Goal: Task Accomplishment & Management: Use online tool/utility

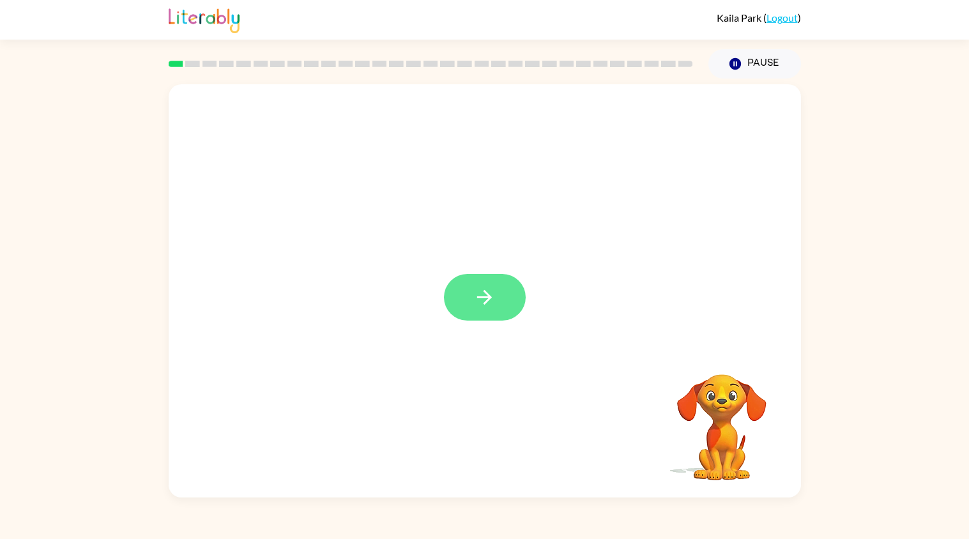
click at [480, 309] on button "button" at bounding box center [485, 297] width 82 height 47
click at [525, 296] on div at bounding box center [454, 268] width 546 height 62
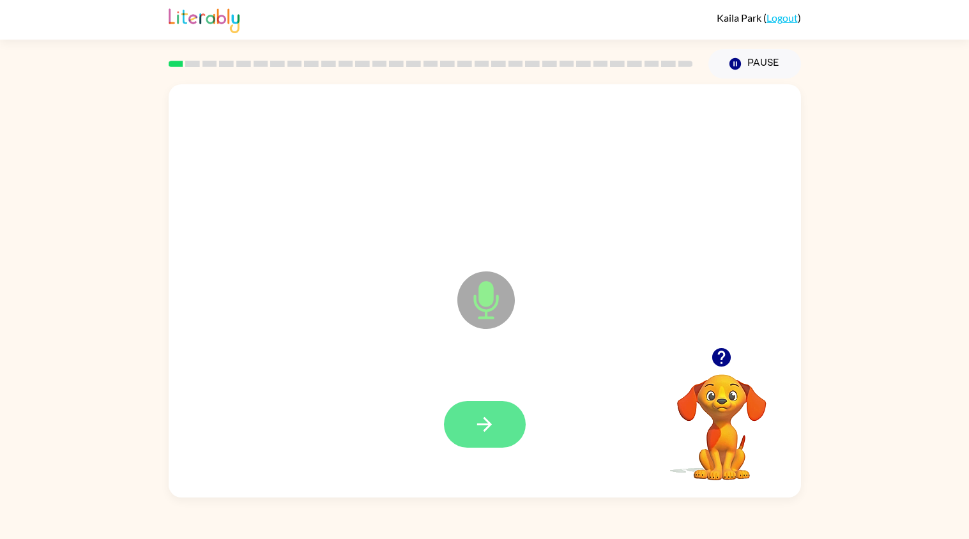
click at [474, 412] on button "button" at bounding box center [485, 424] width 82 height 47
click at [486, 421] on icon "button" at bounding box center [484, 424] width 15 height 15
click at [505, 444] on button "button" at bounding box center [485, 424] width 82 height 47
click at [499, 413] on button "button" at bounding box center [485, 424] width 82 height 47
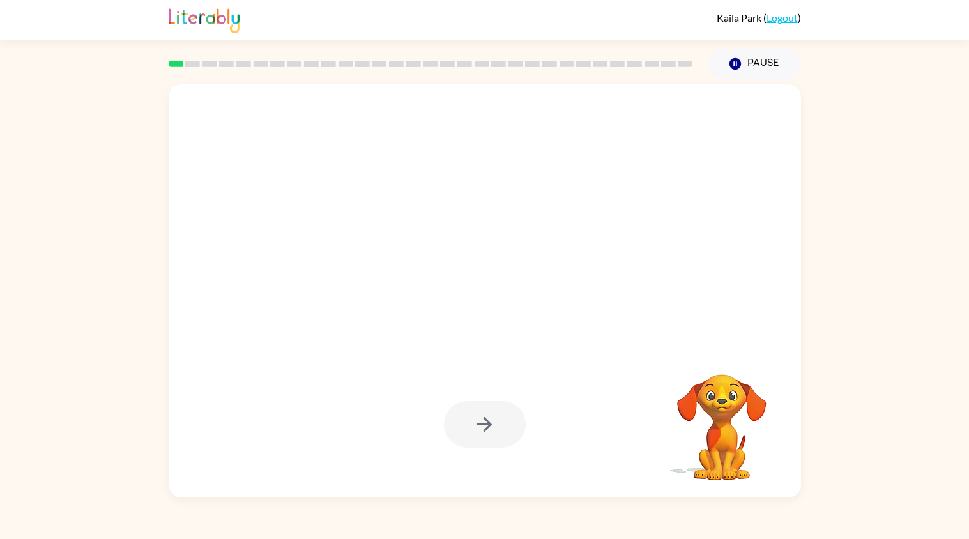
click at [505, 431] on div at bounding box center [485, 424] width 82 height 47
click at [498, 426] on div at bounding box center [485, 424] width 82 height 47
click at [465, 409] on div at bounding box center [485, 424] width 82 height 47
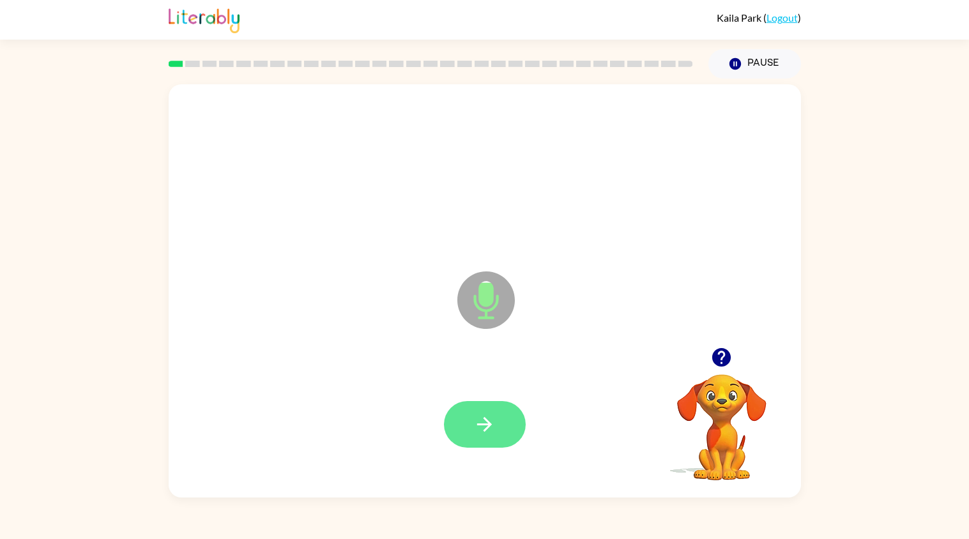
click at [502, 412] on button "button" at bounding box center [485, 424] width 82 height 47
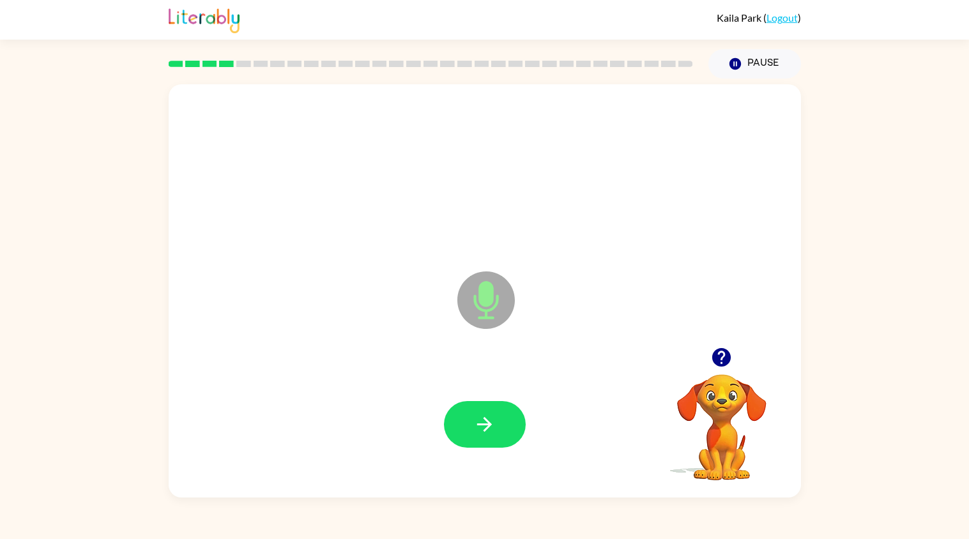
click at [502, 412] on button "button" at bounding box center [485, 424] width 82 height 47
click at [475, 412] on button "button" at bounding box center [485, 424] width 82 height 47
click at [479, 412] on button "button" at bounding box center [485, 424] width 82 height 47
click at [477, 419] on icon "button" at bounding box center [485, 424] width 22 height 22
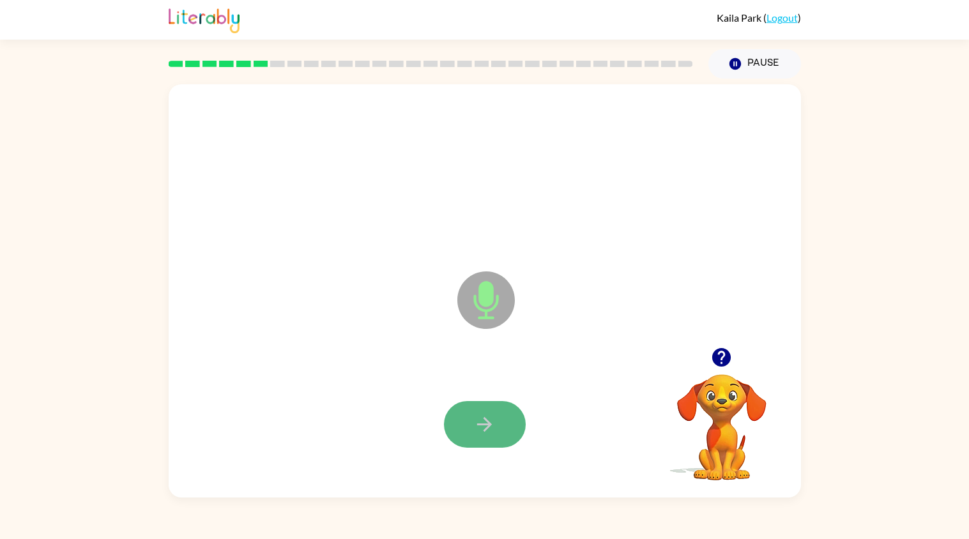
click at [471, 417] on button "button" at bounding box center [485, 424] width 82 height 47
click at [463, 417] on button "button" at bounding box center [485, 424] width 82 height 47
click at [477, 409] on button "button" at bounding box center [485, 424] width 82 height 47
click at [477, 412] on button "button" at bounding box center [485, 424] width 82 height 47
click at [726, 358] on icon "button" at bounding box center [721, 357] width 19 height 19
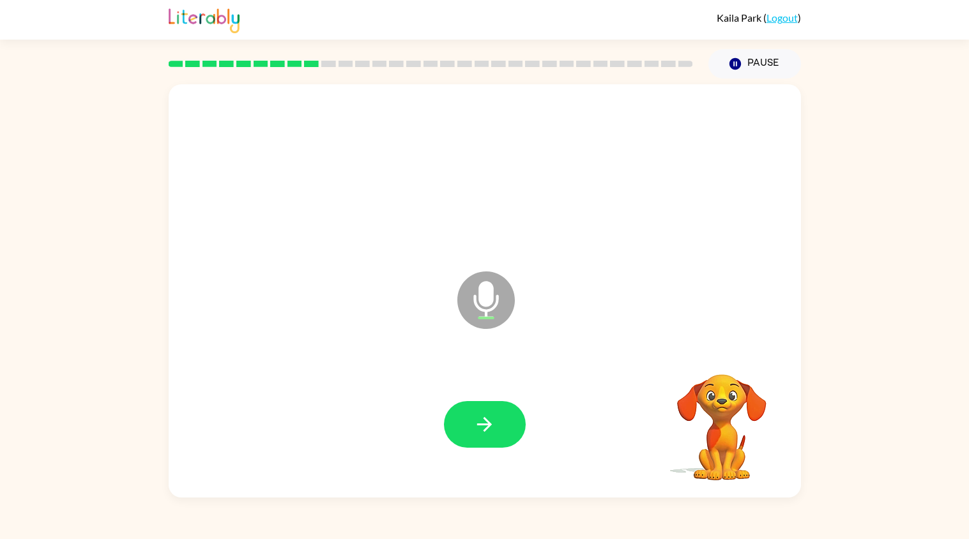
click at [950, 296] on div "Microphone The Microphone is here when it is your turn to talk Your browser mus…" at bounding box center [484, 288] width 969 height 419
click at [944, 286] on div "Microphone The Microphone is here when it is your turn to talk Your browser mus…" at bounding box center [484, 288] width 969 height 419
click at [968, 279] on div "Microphone The Microphone is here when it is your turn to talk Your browser mus…" at bounding box center [484, 288] width 969 height 419
click at [482, 413] on button "button" at bounding box center [485, 424] width 82 height 47
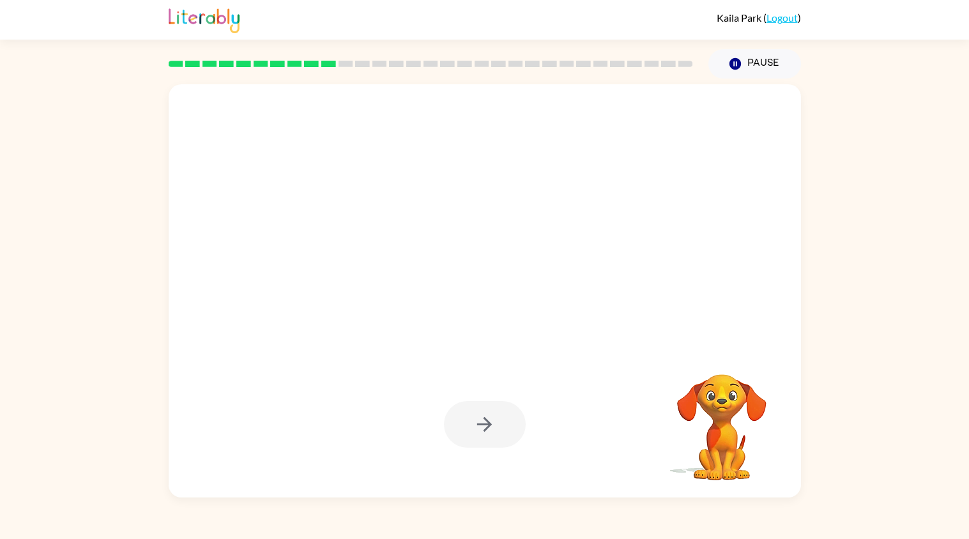
click at [944, 364] on div "Your browser must support playing .mp4 files to use Literably. Please try using…" at bounding box center [484, 288] width 969 height 419
click at [967, 390] on div "Your browser must support playing .mp4 files to use Literably. Please try using…" at bounding box center [484, 288] width 969 height 419
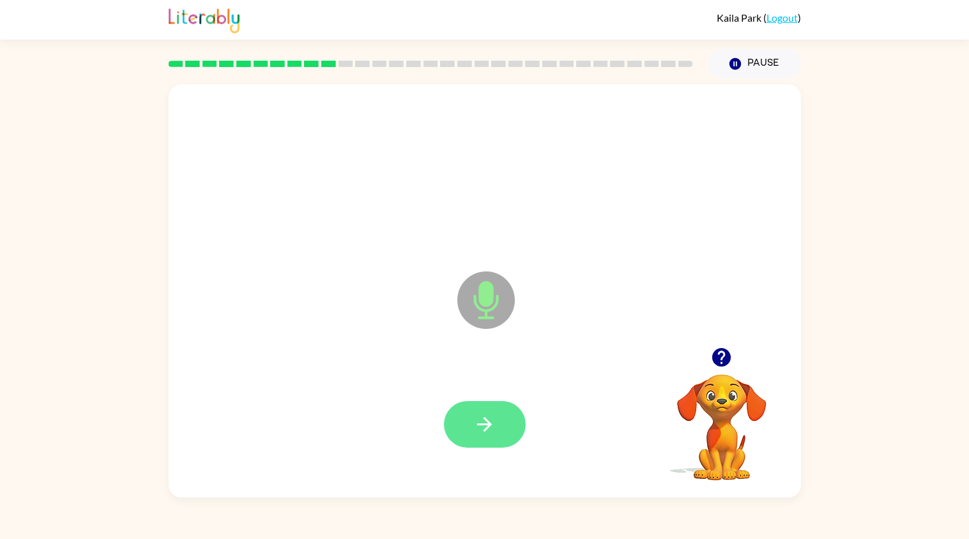
click at [479, 415] on icon "button" at bounding box center [485, 424] width 22 height 22
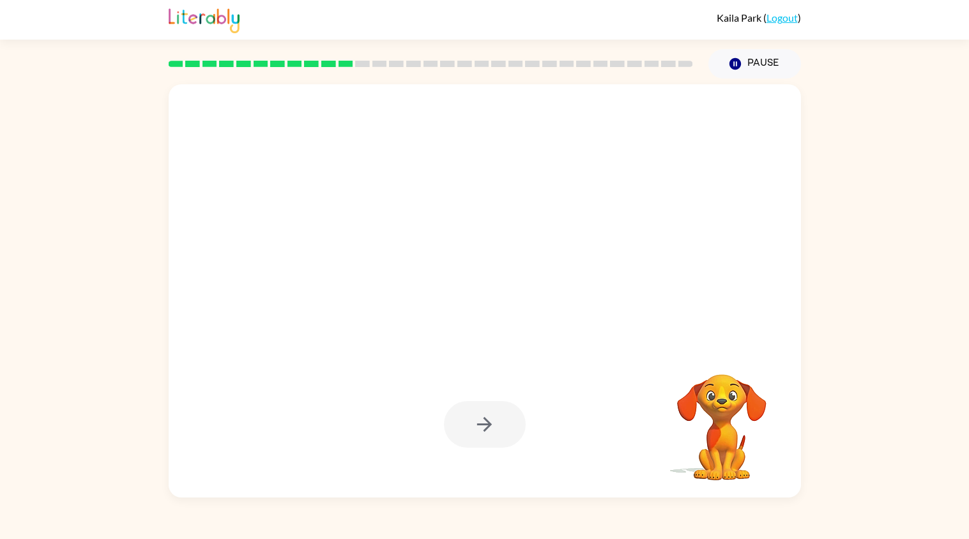
click at [612, 258] on div at bounding box center [454, 268] width 546 height 62
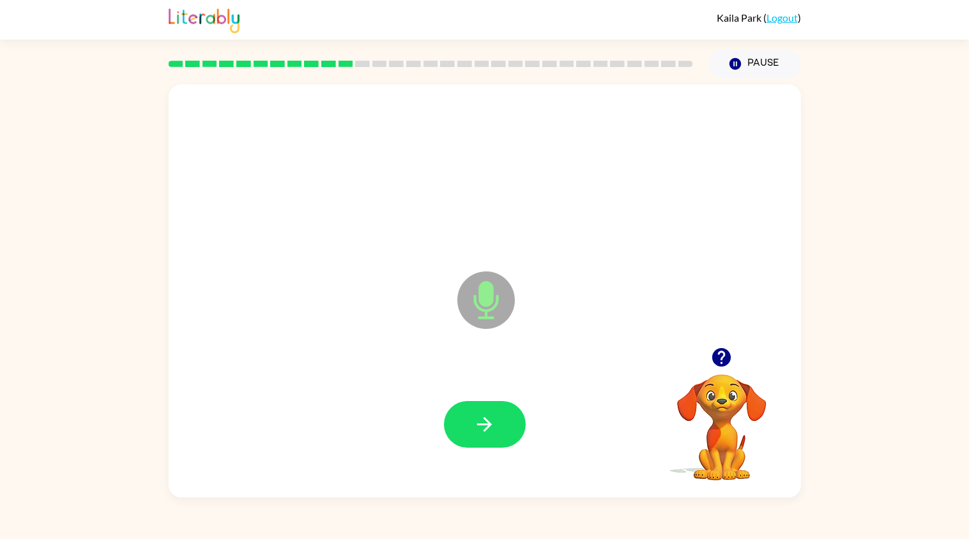
click at [479, 415] on icon "button" at bounding box center [485, 424] width 22 height 22
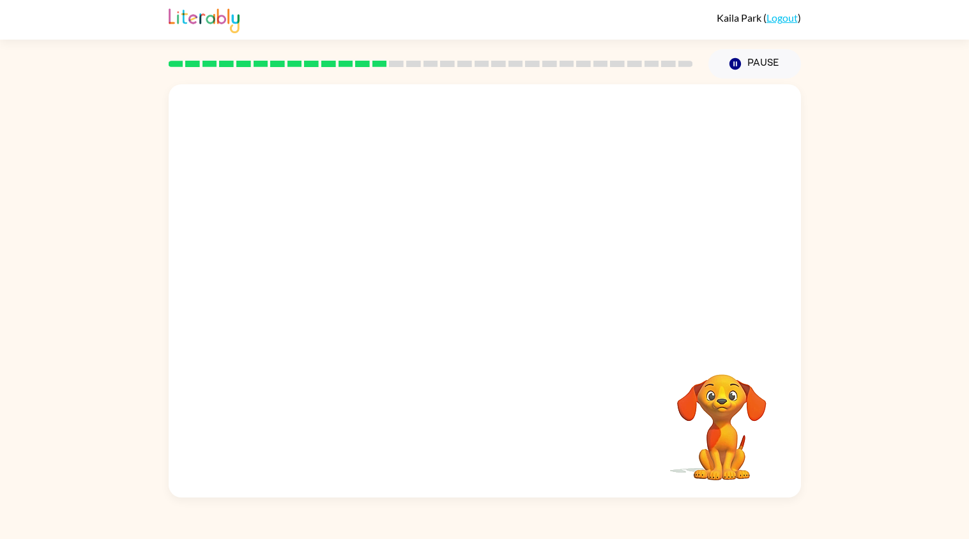
click at [968, 426] on div "Your browser must support playing .mp4 files to use Literably. Please try using…" at bounding box center [484, 288] width 969 height 419
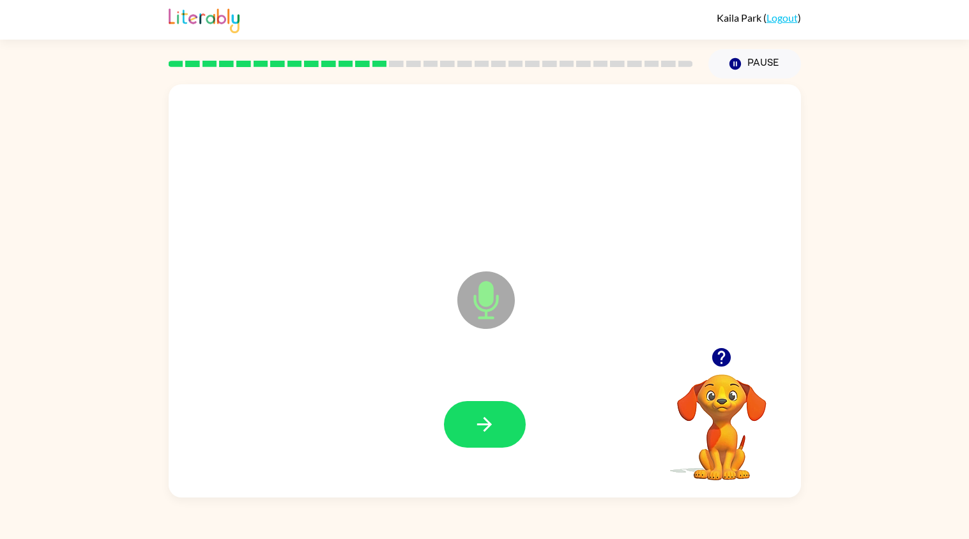
click at [479, 415] on icon "button" at bounding box center [485, 424] width 22 height 22
click at [481, 415] on icon "button" at bounding box center [485, 424] width 22 height 22
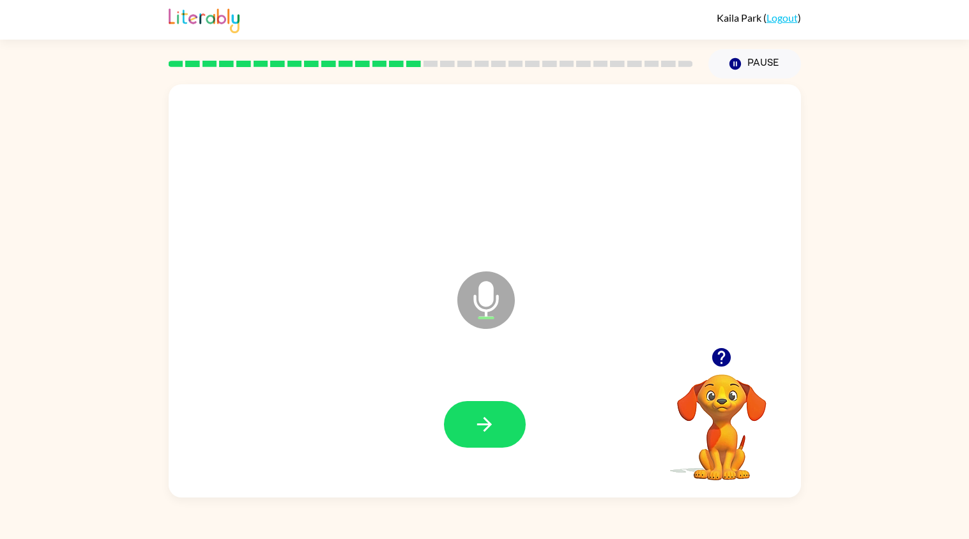
click at [481, 415] on icon "button" at bounding box center [485, 424] width 22 height 22
click at [474, 414] on icon "button" at bounding box center [485, 424] width 22 height 22
click at [480, 420] on icon "button" at bounding box center [485, 424] width 22 height 22
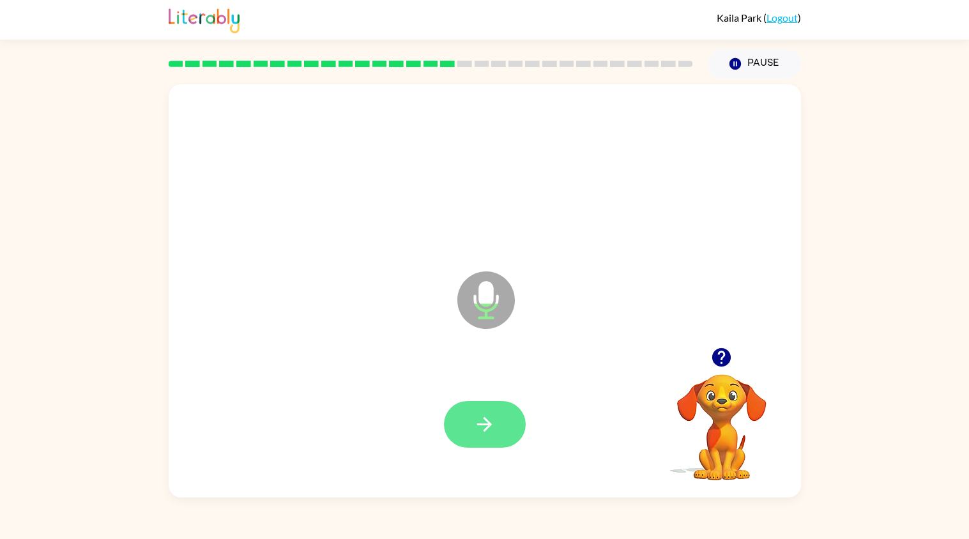
click at [481, 417] on icon "button" at bounding box center [485, 424] width 22 height 22
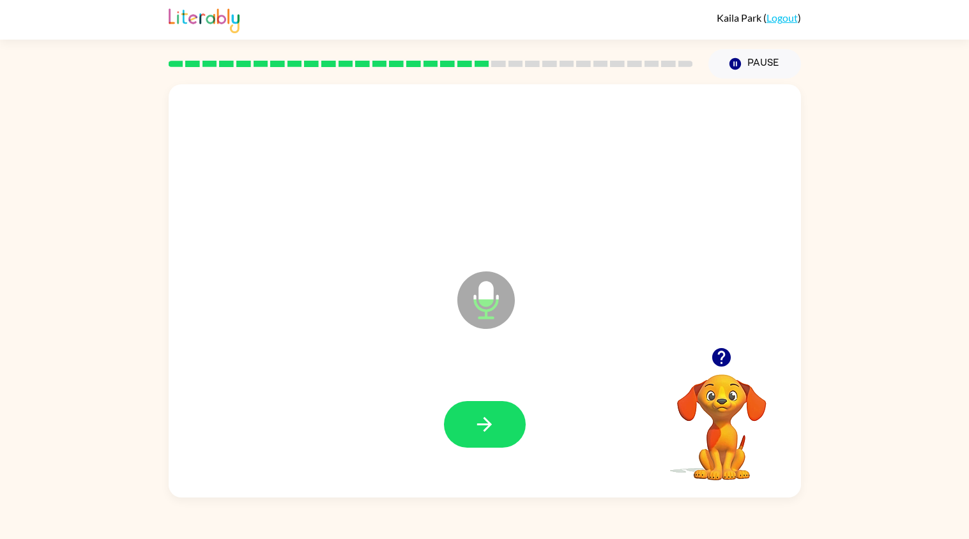
click at [481, 417] on icon "button" at bounding box center [485, 424] width 22 height 22
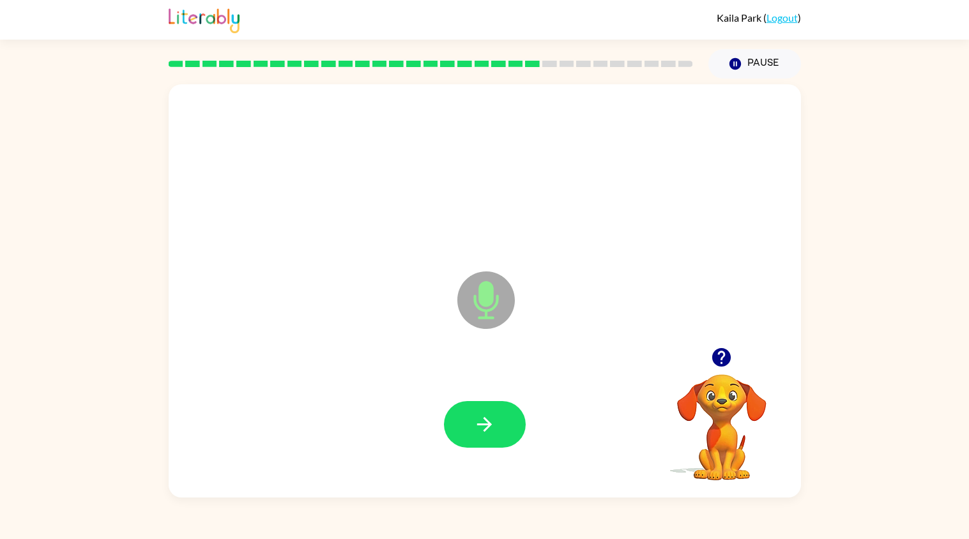
click at [481, 417] on icon "button" at bounding box center [485, 424] width 22 height 22
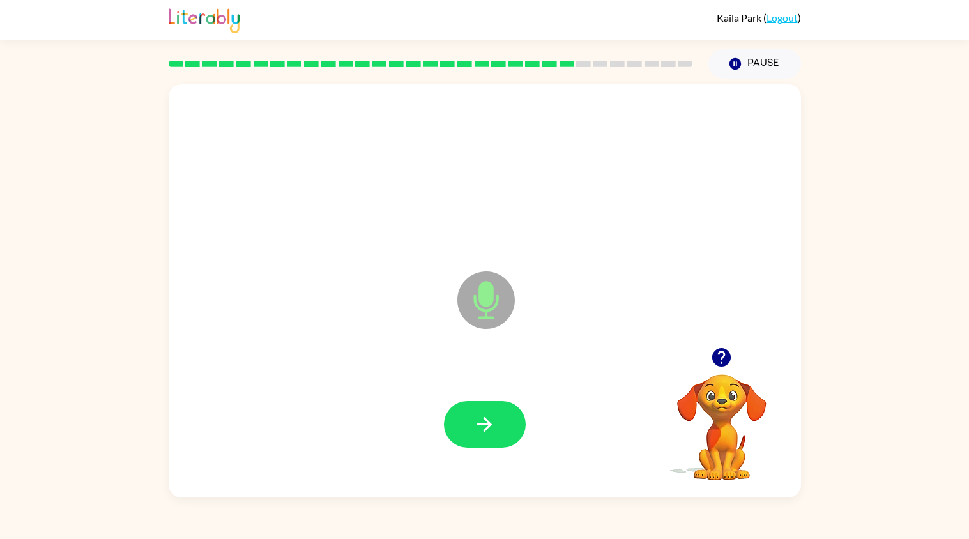
click at [481, 417] on icon "button" at bounding box center [485, 424] width 22 height 22
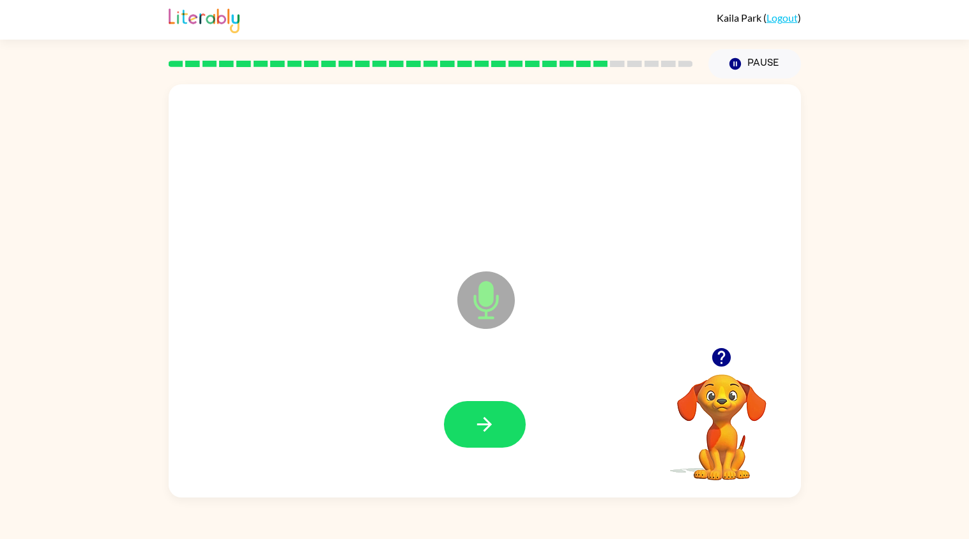
click at [481, 417] on icon "button" at bounding box center [485, 424] width 22 height 22
click at [481, 418] on icon "button" at bounding box center [485, 424] width 22 height 22
click at [460, 415] on button "button" at bounding box center [485, 424] width 82 height 47
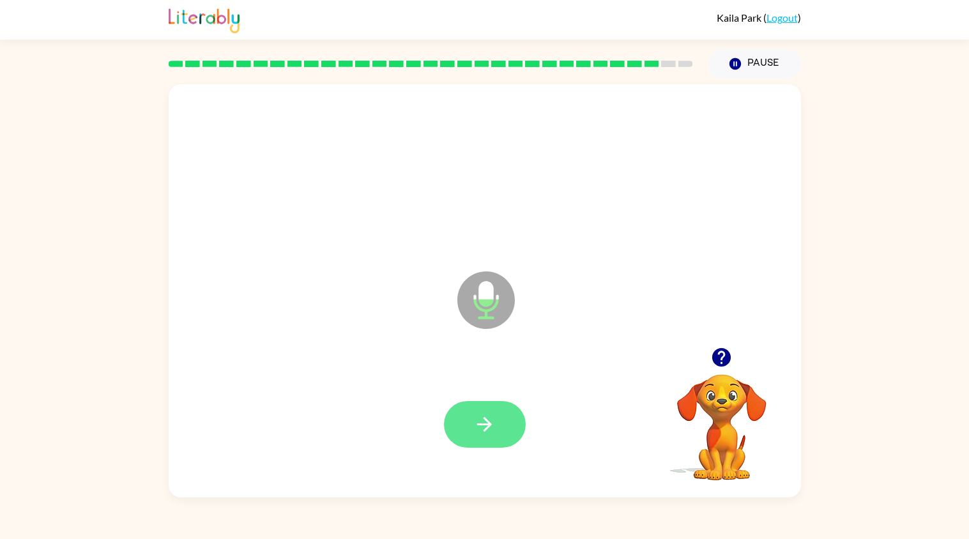
click at [461, 413] on button "button" at bounding box center [485, 424] width 82 height 47
